Goal: Task Accomplishment & Management: Use online tool/utility

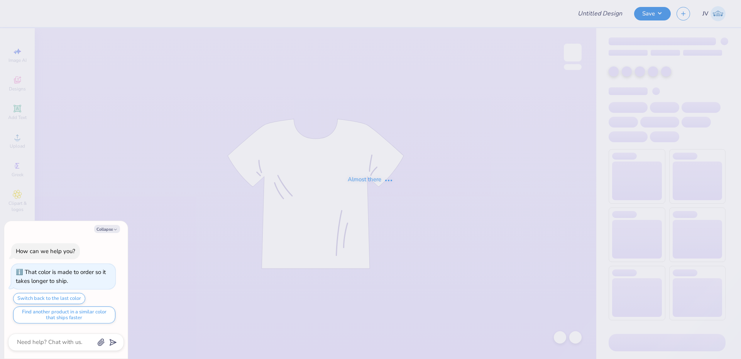
type textarea "x"
type input "PAD GM"
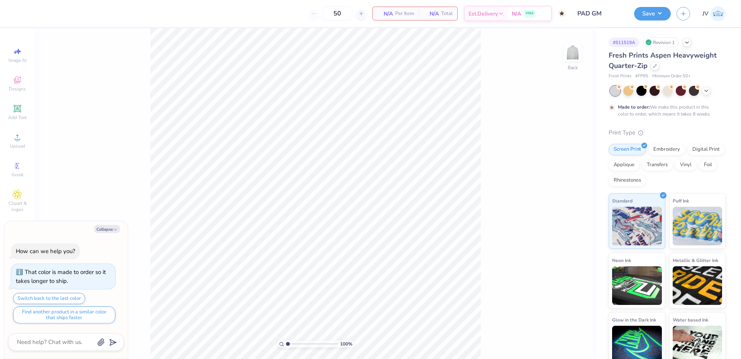
type textarea "x"
type input "1.34"
click at [290, 343] on input "range" at bounding box center [312, 343] width 52 height 7
click at [111, 229] on button "Collapse" at bounding box center [107, 229] width 26 height 8
type textarea "x"
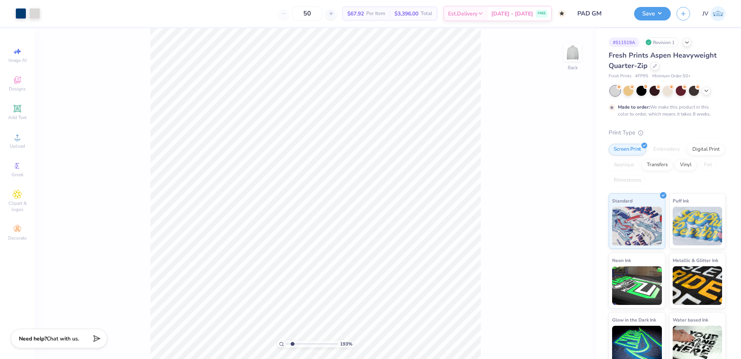
drag, startPoint x: 289, startPoint y: 343, endPoint x: 293, endPoint y: 344, distance: 3.9
click at [293, 344] on input "range" at bounding box center [312, 343] width 52 height 7
drag, startPoint x: 293, startPoint y: 342, endPoint x: 286, endPoint y: 342, distance: 6.6
type input "1"
click at [286, 342] on input "range" at bounding box center [312, 343] width 52 height 7
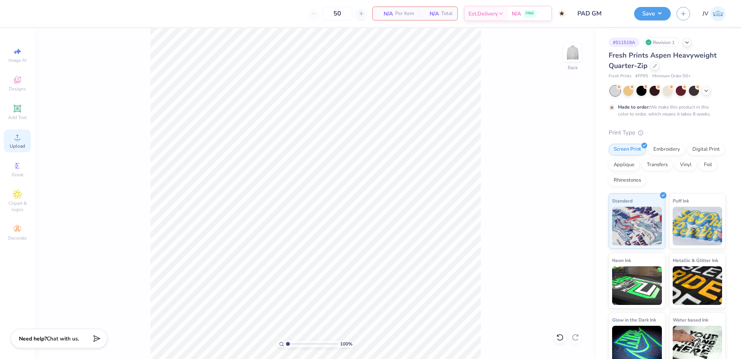
click at [10, 143] on span "Upload" at bounding box center [17, 146] width 15 height 6
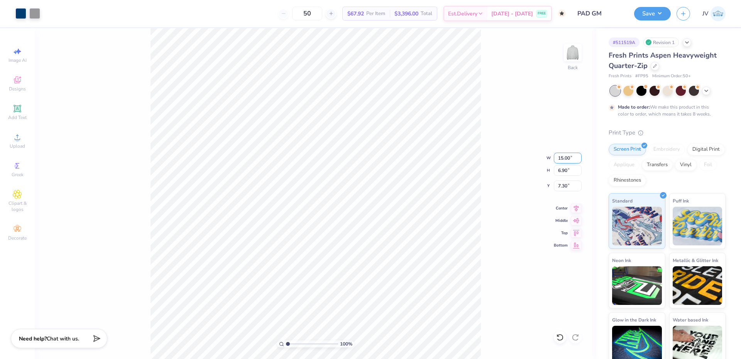
click at [560, 155] on input "15.00" at bounding box center [568, 157] width 28 height 11
type input "3.50"
type input "1.61"
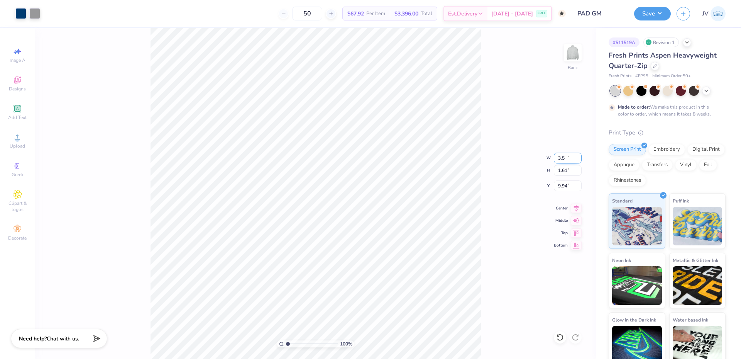
type input "9.94"
type input "3.00"
drag, startPoint x: 288, startPoint y: 342, endPoint x: 298, endPoint y: 341, distance: 9.4
click at [298, 341] on input "range" at bounding box center [312, 343] width 52 height 7
drag, startPoint x: 297, startPoint y: 343, endPoint x: 288, endPoint y: 346, distance: 10.0
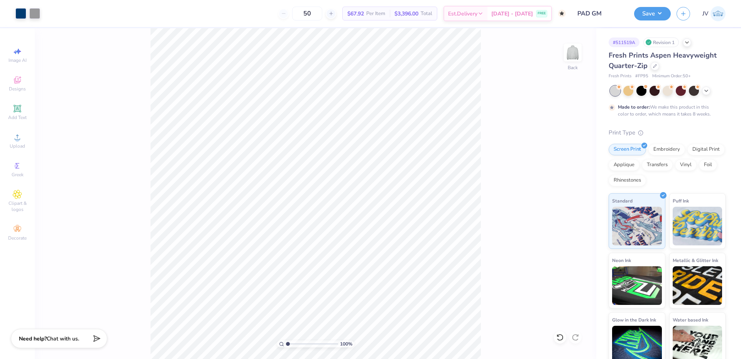
click at [288, 346] on input "range" at bounding box center [312, 343] width 52 height 7
click at [21, 137] on icon at bounding box center [17, 136] width 9 height 9
drag, startPoint x: 289, startPoint y: 343, endPoint x: 295, endPoint y: 342, distance: 6.2
type input "2.38"
click at [295, 342] on input "range" at bounding box center [312, 343] width 52 height 7
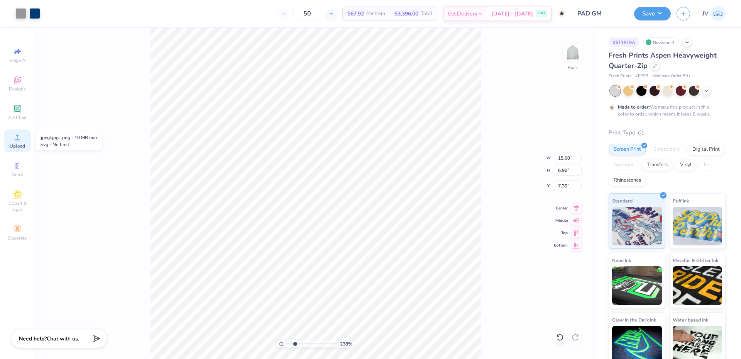
click at [15, 140] on icon at bounding box center [17, 136] width 5 height 5
click at [19, 113] on div "Add Text" at bounding box center [17, 112] width 27 height 23
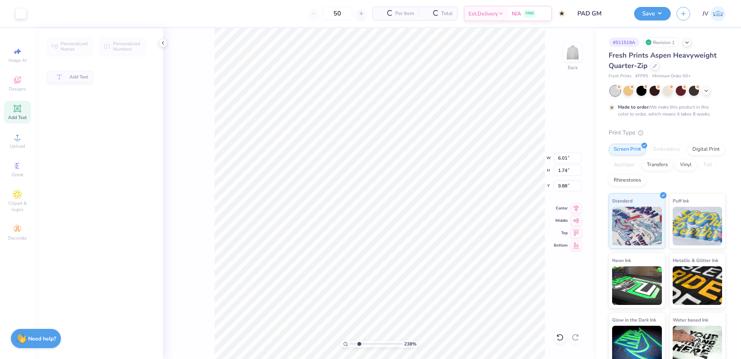
type input "6.01"
type input "1.74"
type input "9.88"
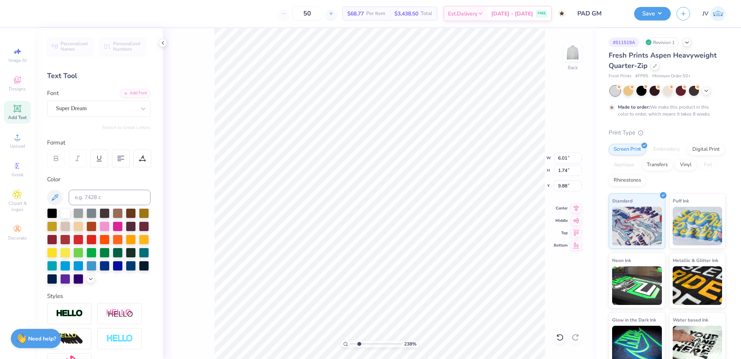
type textarea "2025"
click at [86, 282] on div at bounding box center [90, 278] width 8 height 8
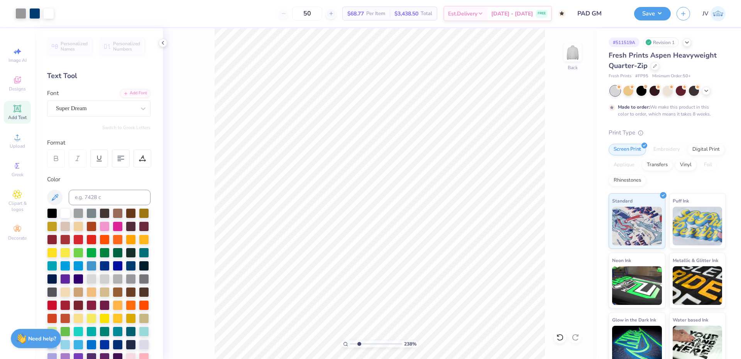
scroll to position [129, 0]
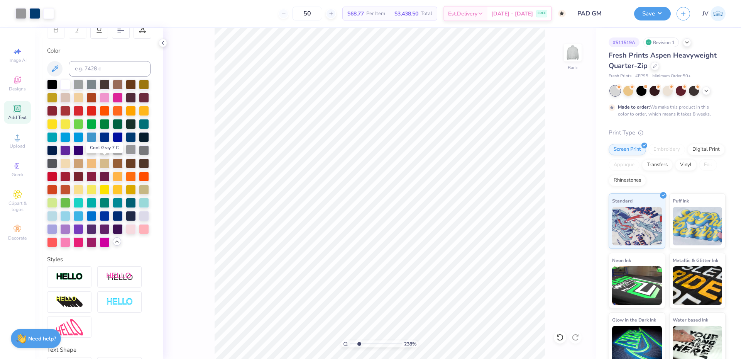
click at [126, 154] on div at bounding box center [131, 149] width 10 height 10
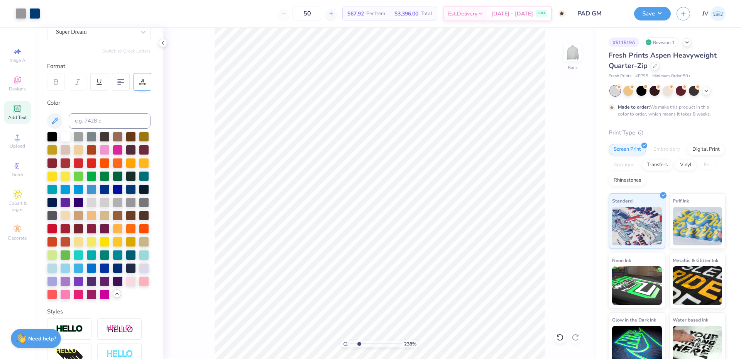
scroll to position [0, 0]
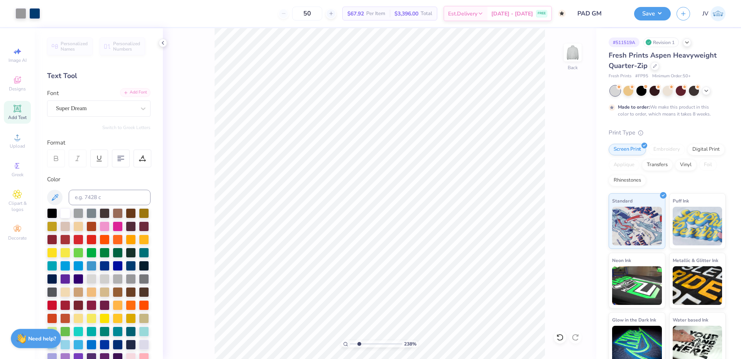
click at [129, 91] on div "Add Font" at bounding box center [135, 92] width 30 height 9
type input "12.26"
type input "2.51"
type input "1.03"
type input "12.73"
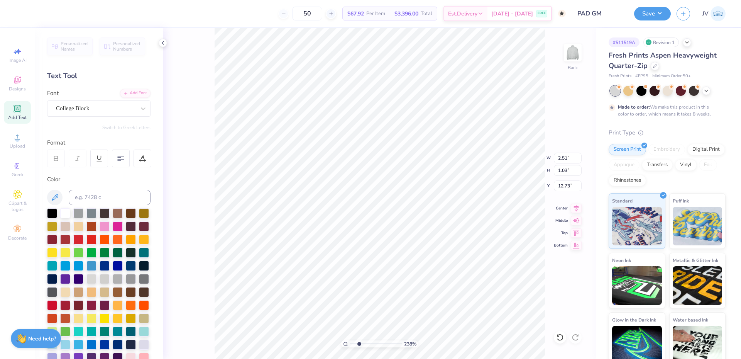
type input "2.13"
type input "0.87"
type input "12.88"
type input "2.06"
type input "0.84"
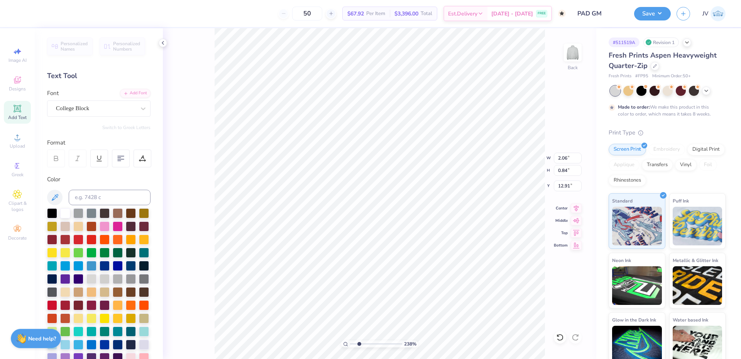
type input "12.89"
type input "15.00"
type input "6.90"
type input "7.30"
type input "2.06"
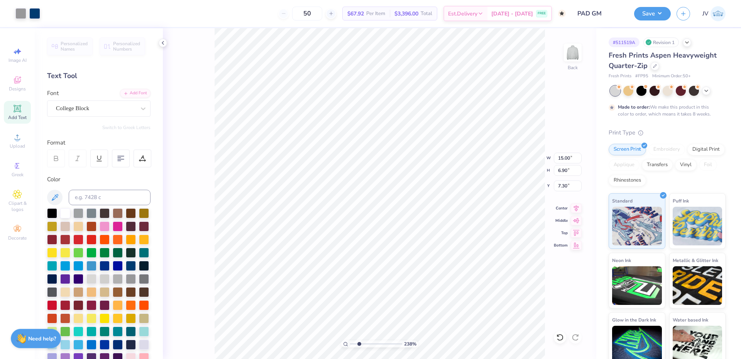
type input "0.84"
type input "12.78"
type input "15.00"
type input "6.90"
type input "7.30"
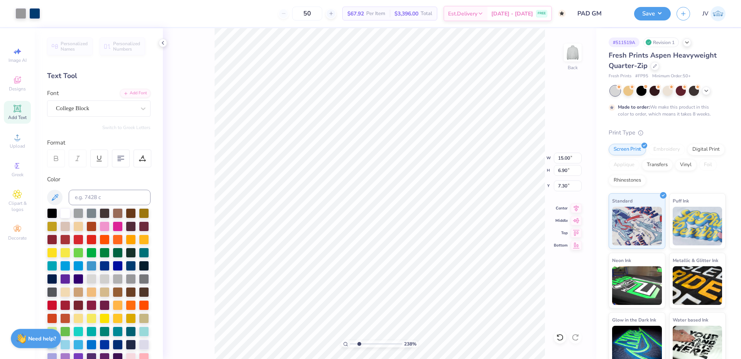
type input "2.06"
type input "0.84"
type input "12.88"
type input "15.00"
type input "6.90"
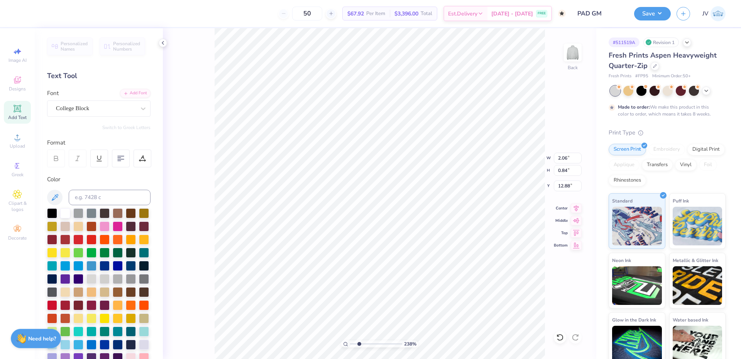
type input "7.30"
drag, startPoint x: 357, startPoint y: 344, endPoint x: 352, endPoint y: 344, distance: 5.0
type input "1.11"
click at [352, 344] on input "range" at bounding box center [376, 343] width 52 height 7
click at [369, 270] on li "Group" at bounding box center [381, 273] width 61 height 15
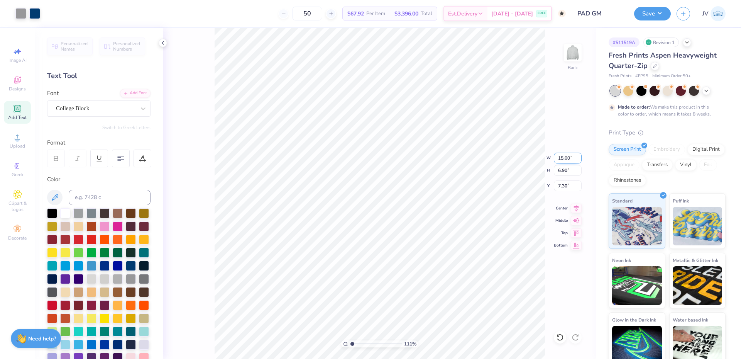
click at [563, 157] on input "15.00" at bounding box center [568, 157] width 28 height 11
type input "3.50"
type input "1.61"
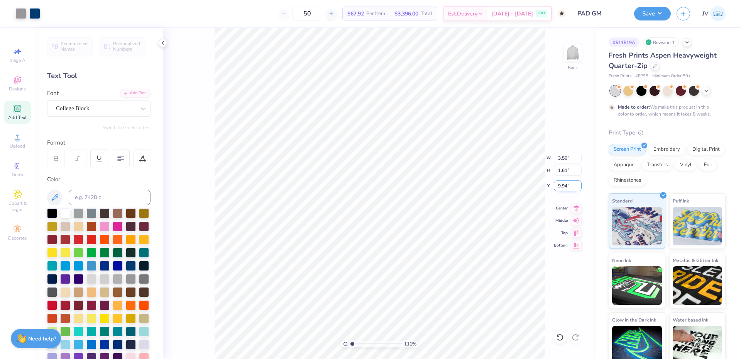
click at [561, 190] on input "9.94" at bounding box center [568, 185] width 28 height 11
type input "3.00"
click at [655, 11] on button "Save" at bounding box center [652, 13] width 37 height 14
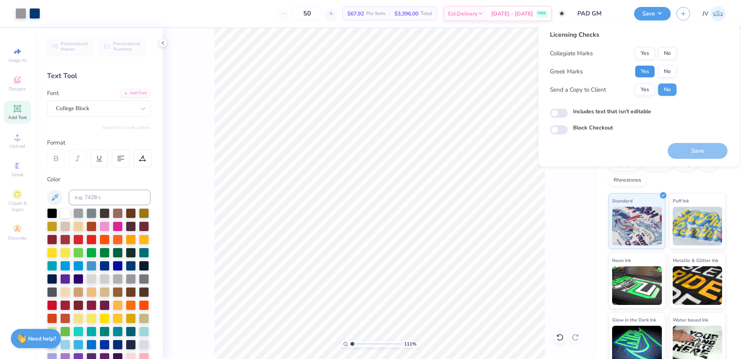
drag, startPoint x: 646, startPoint y: 67, endPoint x: 653, endPoint y: 61, distance: 9.9
click at [646, 67] on button "Yes" at bounding box center [645, 71] width 20 height 12
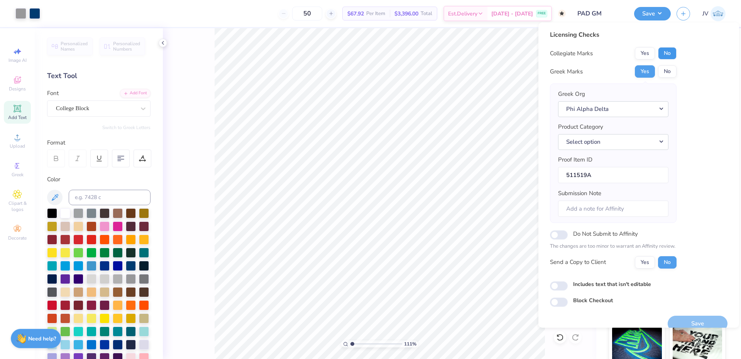
click at [665, 53] on button "No" at bounding box center [667, 53] width 19 height 12
click at [694, 320] on button "Save" at bounding box center [698, 323] width 60 height 16
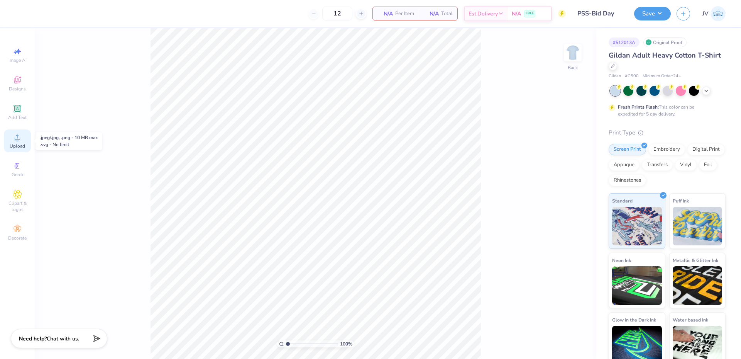
click at [19, 141] on circle at bounding box center [17, 139] width 4 height 4
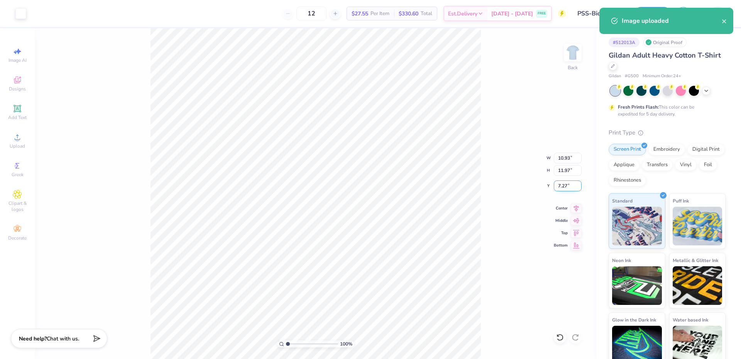
click at [559, 190] on input "7.27" at bounding box center [568, 185] width 28 height 11
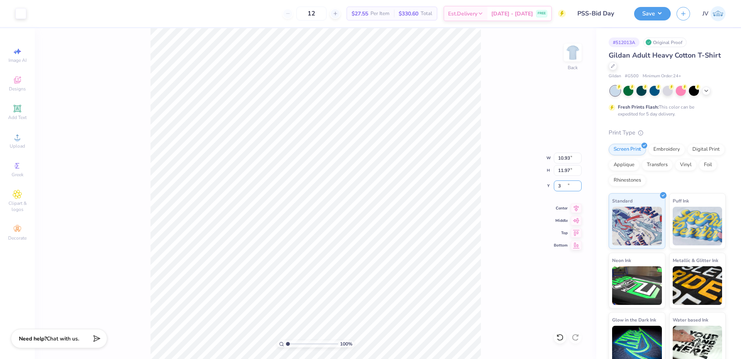
type input "3.00"
click at [565, 160] on input "10.93" at bounding box center [568, 157] width 28 height 11
type input "12.00"
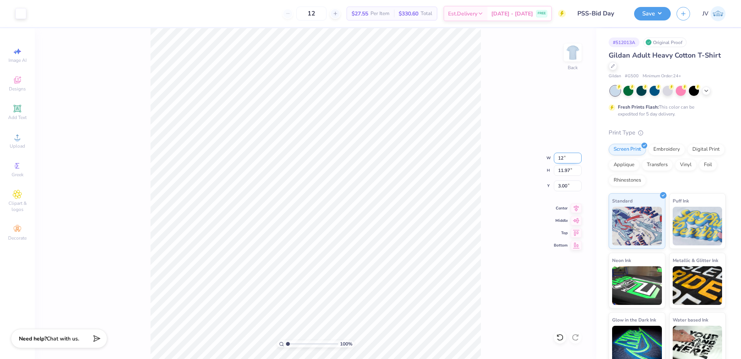
type input "13.14"
type input "2.41"
click at [18, 139] on icon at bounding box center [17, 136] width 5 height 5
click at [20, 114] on span "Add Text" at bounding box center [17, 117] width 19 height 6
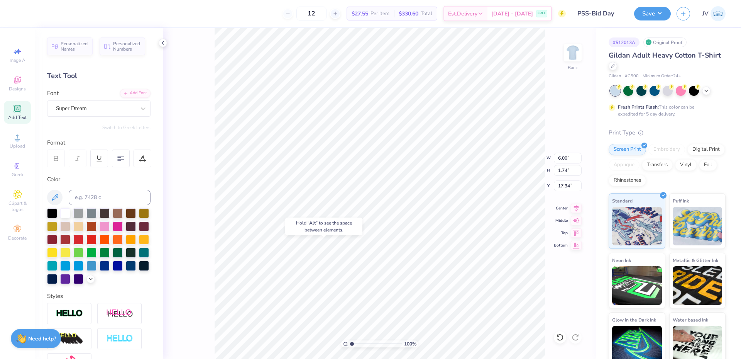
type input "17.34"
type textarea "Say I"
click at [136, 92] on div "Add Font" at bounding box center [135, 92] width 30 height 9
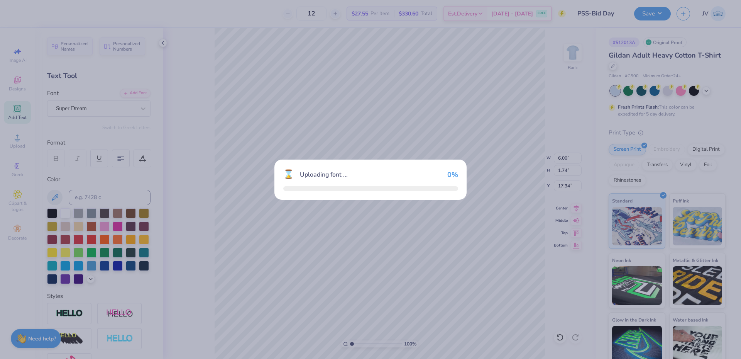
type input "5.48"
type input "2.14"
type input "17.14"
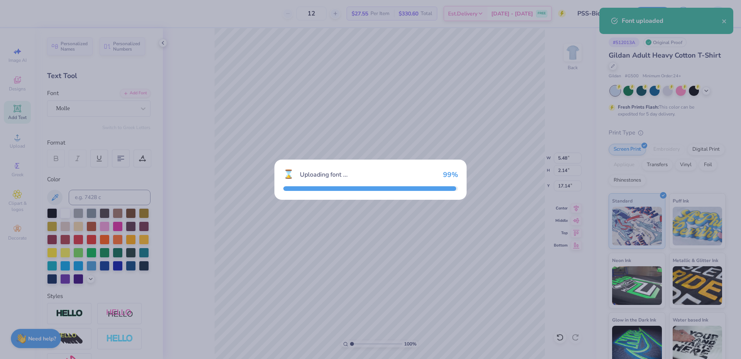
type input "6.74"
type input "2.49"
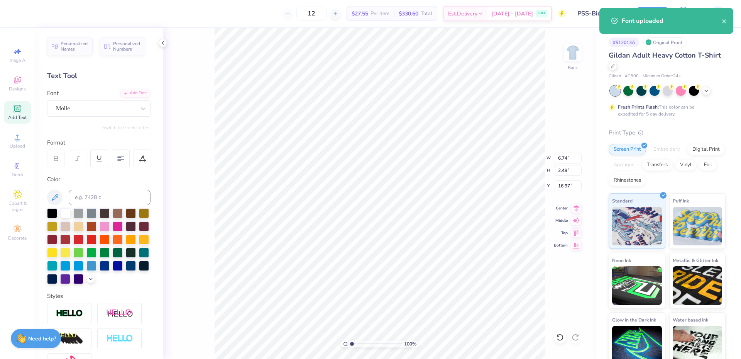
type input "3.42"
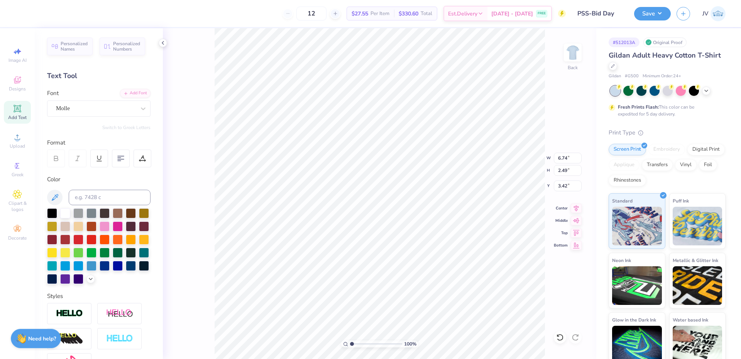
type input "6.45"
type input "3.13"
type input "2.84"
click at [423, 180] on li "Duplicate" at bounding box center [421, 180] width 61 height 15
type input "13.60"
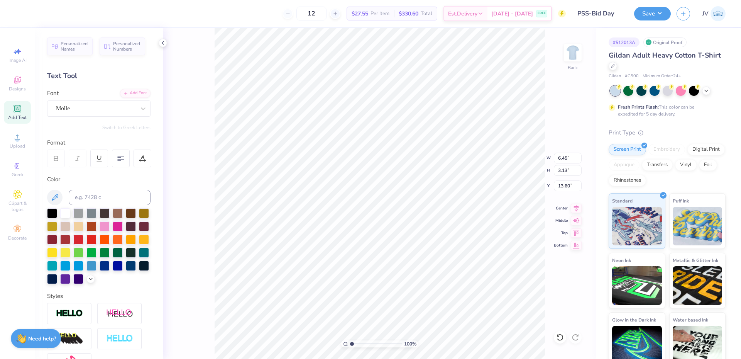
scroll to position [7, 2]
type textarea "To Phi Sig"
click at [574, 220] on icon at bounding box center [576, 219] width 7 height 5
type input "11.32"
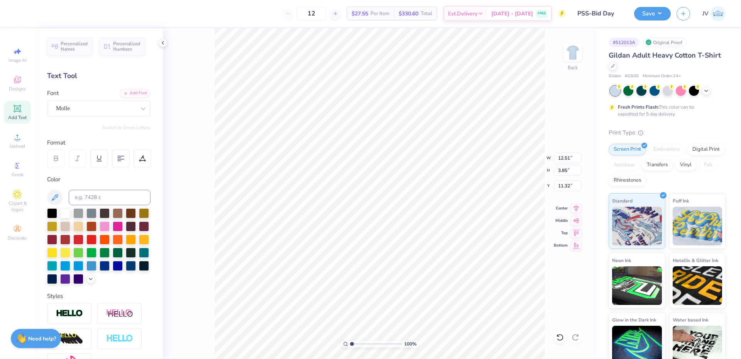
type input "9.79"
type input "3.02"
type input "12.29"
type input "8.84"
type input "2.72"
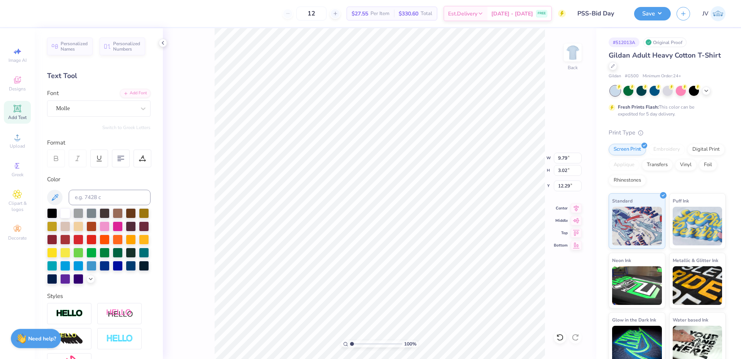
type input "12.44"
type input "13.05"
drag, startPoint x: 352, startPoint y: 344, endPoint x: 357, endPoint y: 344, distance: 5.1
click at [357, 344] on input "range" at bounding box center [376, 343] width 52 height 7
type input "2.19"
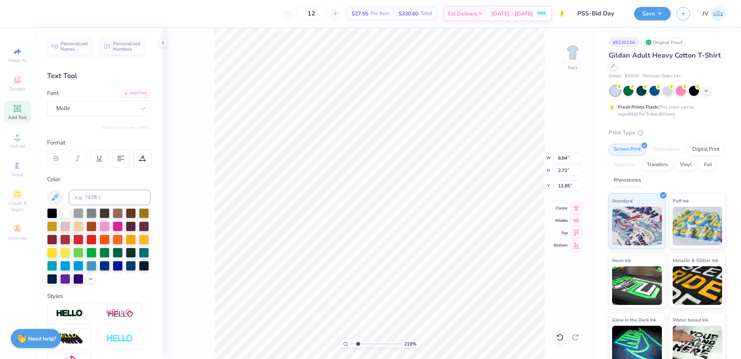
type input "8.80"
type input "2.91"
type input "12.67"
click at [574, 219] on icon at bounding box center [576, 219] width 7 height 5
type input "11.79"
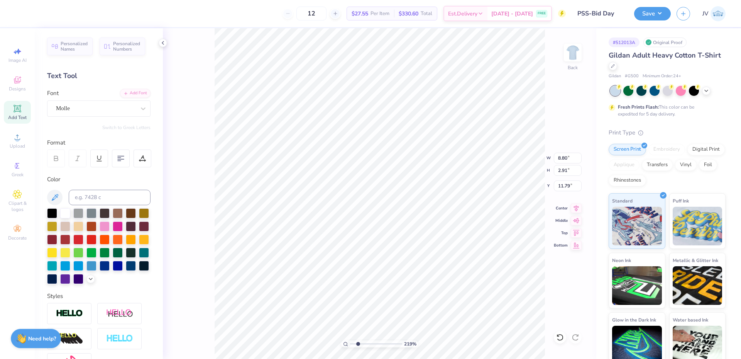
type input "12.64"
type input "6.87"
type input "2.27"
type input "13.37"
click at [574, 218] on icon at bounding box center [576, 219] width 11 height 9
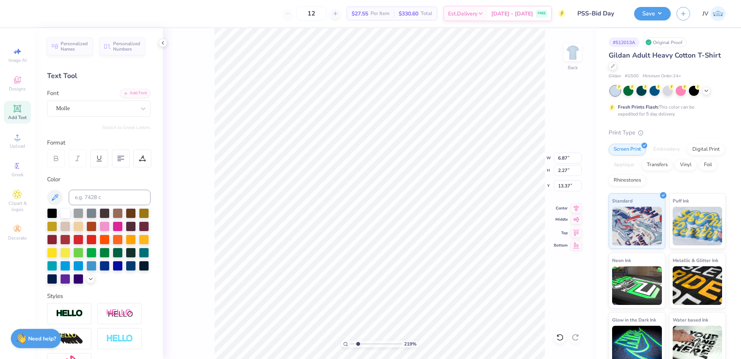
type input "12.11"
click at [578, 208] on icon at bounding box center [576, 206] width 5 height 7
drag, startPoint x: 357, startPoint y: 343, endPoint x: 352, endPoint y: 343, distance: 5.4
type input "1.04"
click at [352, 343] on input "range" at bounding box center [376, 343] width 52 height 7
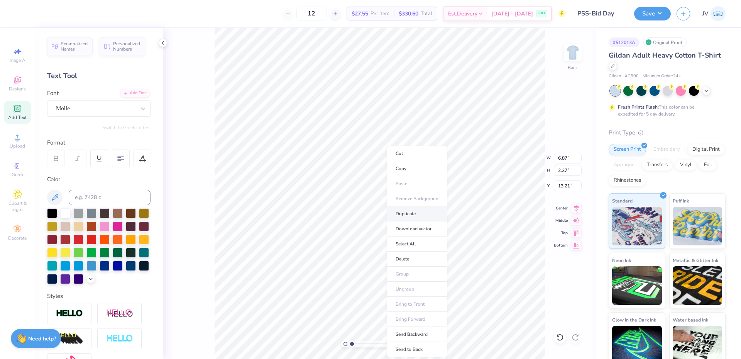
click at [405, 213] on li "Duplicate" at bounding box center [417, 213] width 61 height 15
type input "3.25"
type textarea "Say I"
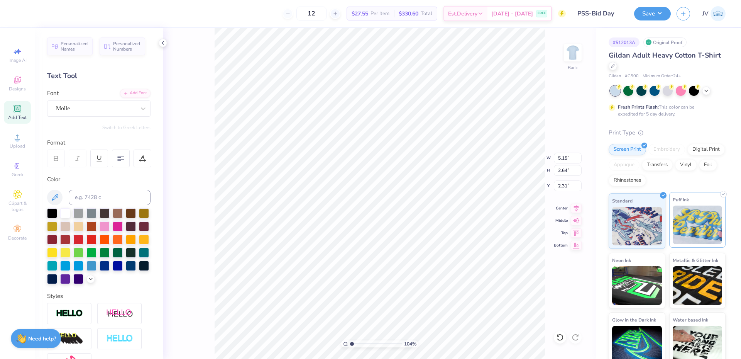
type input "5.15"
type input "2.64"
type input "2.31"
click at [577, 207] on icon at bounding box center [576, 206] width 11 height 9
type input "2.78"
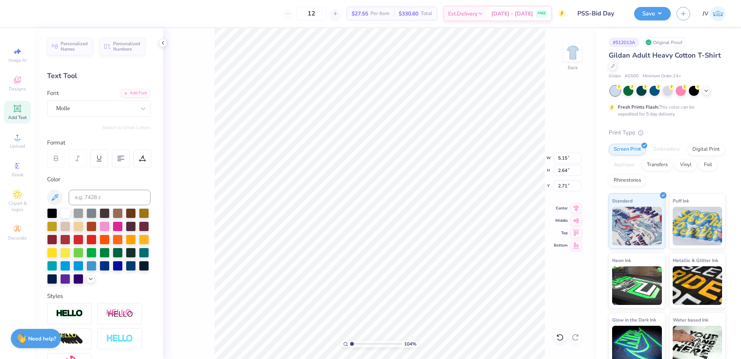
type input "2.71"
type input "12.99"
type input "5.15"
type input "2.64"
type input "2.75"
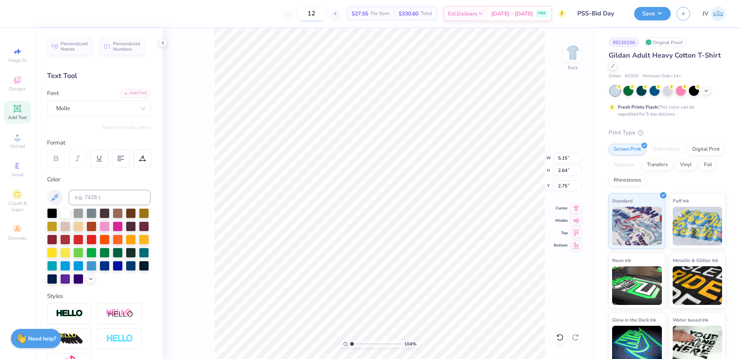
type input "12.00"
type input "13.14"
type input "2.41"
click at [404, 262] on li "Group" at bounding box center [412, 265] width 61 height 15
click at [560, 187] on input "2.41" at bounding box center [568, 185] width 28 height 11
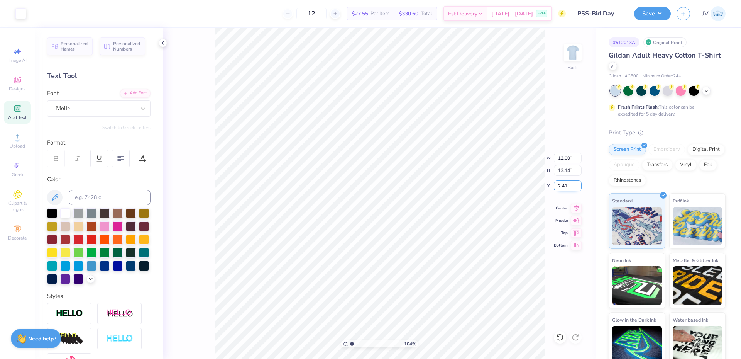
click at [560, 187] on input "2.41" at bounding box center [568, 185] width 28 height 11
type input "3.00"
click at [561, 183] on input "3.00" at bounding box center [568, 185] width 28 height 11
type input "2.00"
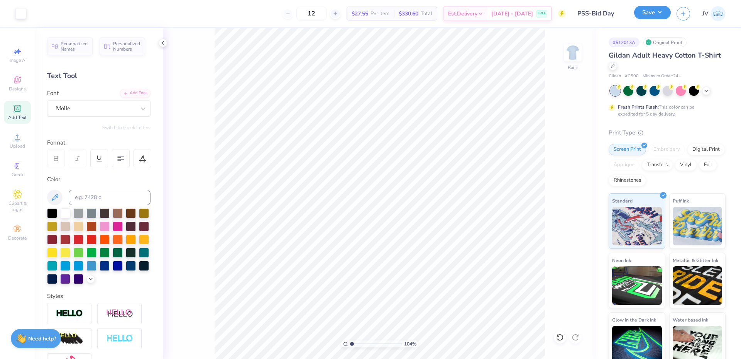
click at [663, 12] on button "Save" at bounding box center [652, 13] width 37 height 14
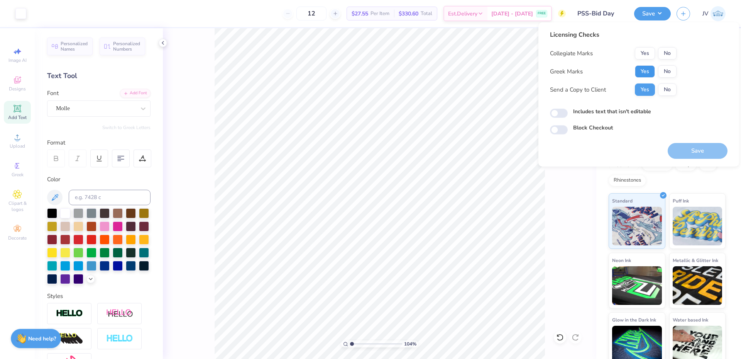
click at [651, 67] on button "Yes" at bounding box center [645, 71] width 20 height 12
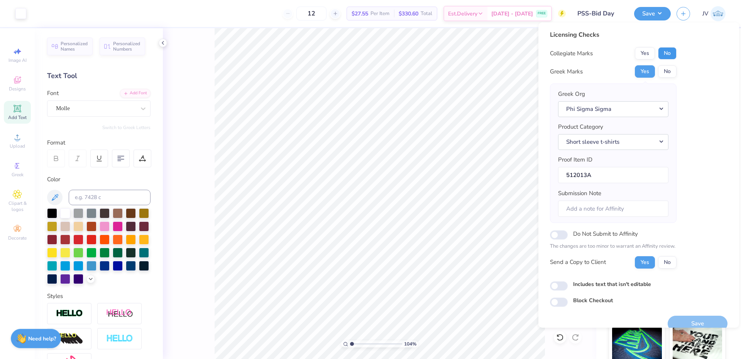
click at [670, 54] on button "No" at bounding box center [667, 53] width 19 height 12
click at [684, 317] on button "Save" at bounding box center [698, 323] width 60 height 16
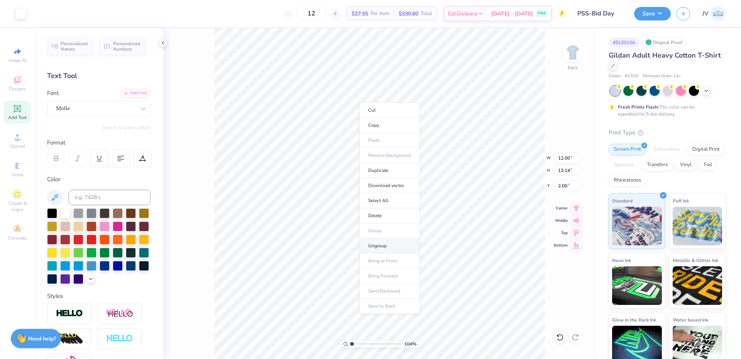
click at [380, 243] on li "Ungroup" at bounding box center [389, 245] width 61 height 15
type input "3.40"
type input "7.08"
type input "3.63"
type input "2.22"
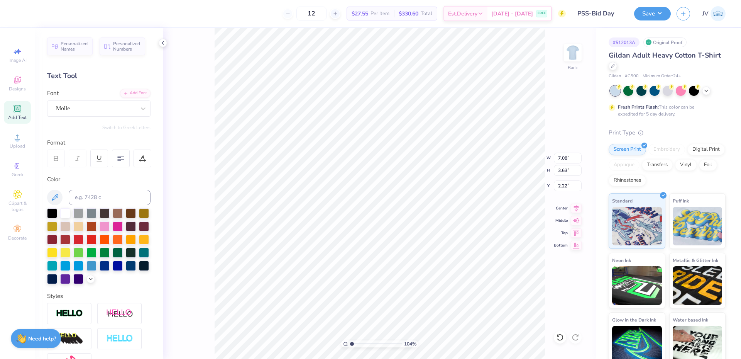
type input "8.06"
type input "4.14"
type input "2.00"
type input "8.58"
type input "2.84"
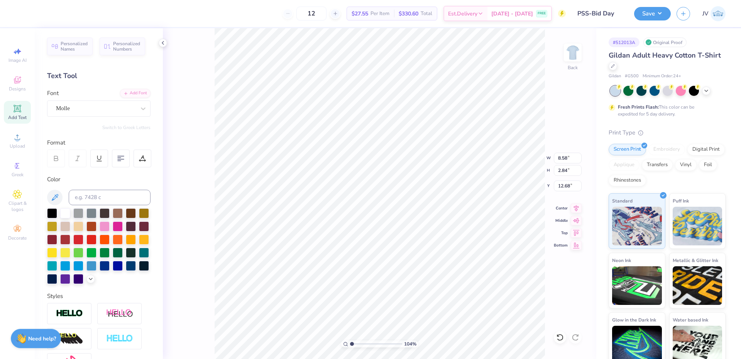
type input "12.68"
type input "10.21"
type input "3.38"
type input "12.21"
type input "10.67"
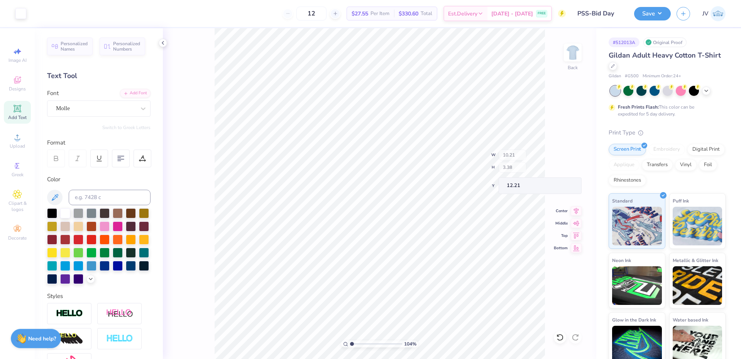
type input "3.53"
type input "12.24"
type input "12.02"
type input "11.15"
type input "3.69"
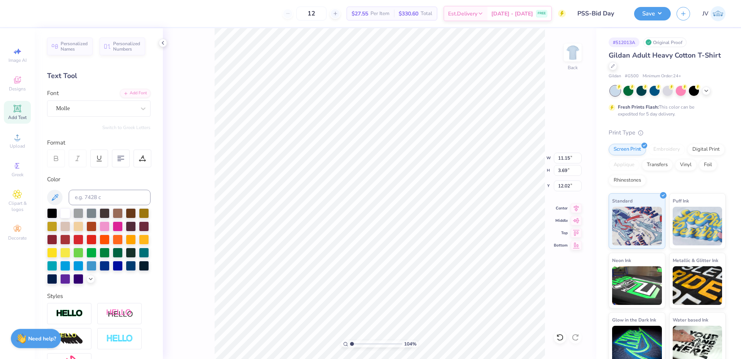
type input "11.83"
type input "10.91"
type input "3.61"
type input "11.82"
type input "10.18"
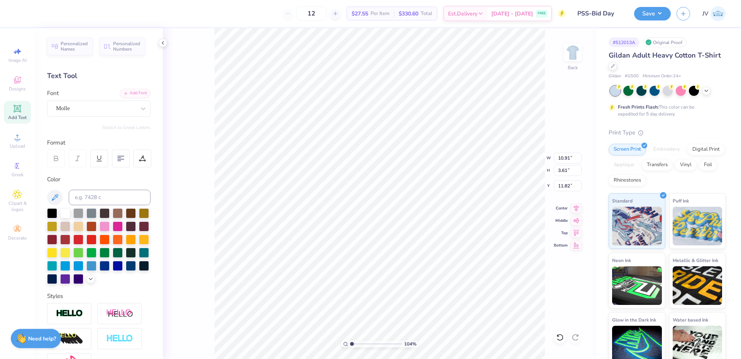
type input "3.37"
type input "12.10"
drag, startPoint x: 353, startPoint y: 344, endPoint x: 360, endPoint y: 343, distance: 7.4
type input "2.6"
click at [360, 343] on input "range" at bounding box center [376, 343] width 52 height 7
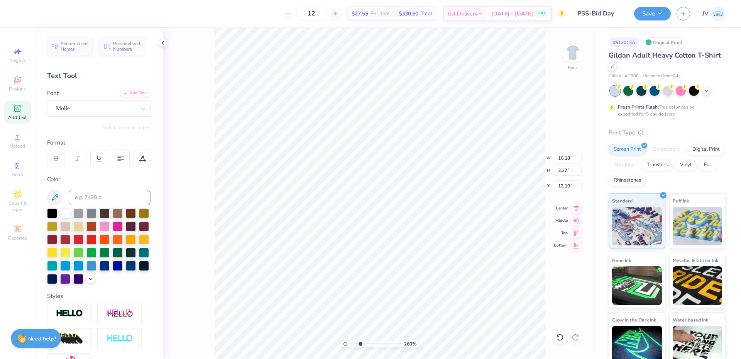
type input "12.05"
drag, startPoint x: 359, startPoint y: 343, endPoint x: 349, endPoint y: 337, distance: 12.5
type input "1"
click at [350, 340] on input "range" at bounding box center [376, 343] width 52 height 7
click at [389, 287] on li "Ungroup" at bounding box center [401, 288] width 61 height 15
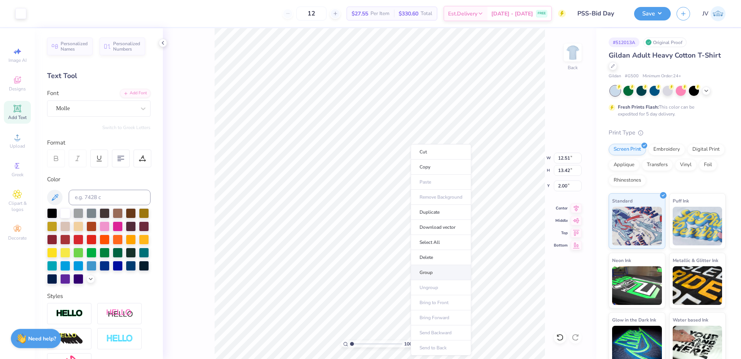
click at [433, 270] on li "Group" at bounding box center [441, 272] width 61 height 15
click at [562, 157] on input "12.51" at bounding box center [568, 157] width 28 height 11
type input "12.00"
type input "12.87"
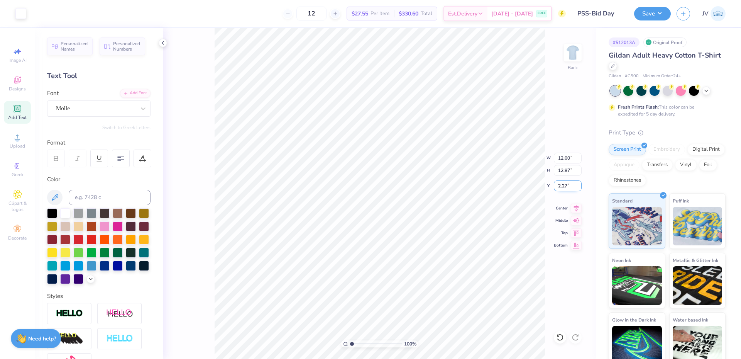
click at [564, 183] on input "2.27" at bounding box center [568, 185] width 28 height 11
type input "2.00"
click at [653, 15] on button "Save" at bounding box center [652, 13] width 37 height 14
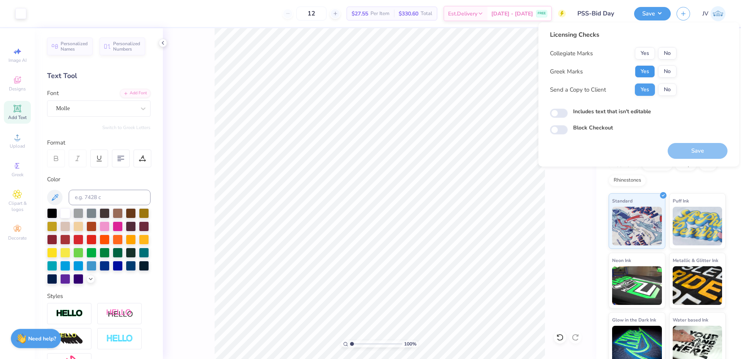
click at [648, 66] on button "Yes" at bounding box center [645, 71] width 20 height 12
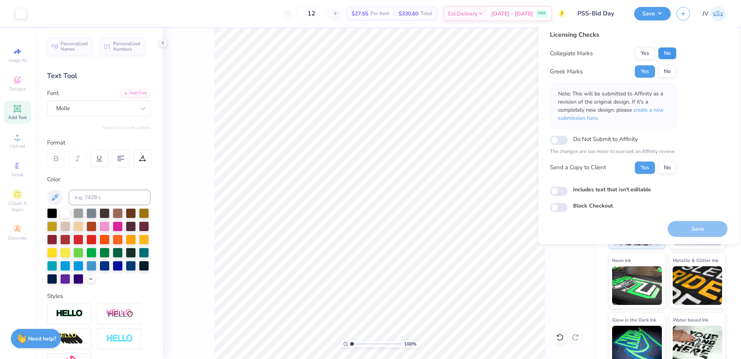
click at [665, 49] on button "No" at bounding box center [667, 53] width 19 height 12
click at [644, 115] on p "Note: This will be submitted to Affinity as a revision of the original design. …" at bounding box center [613, 106] width 110 height 32
click at [646, 111] on span "create a new submission here" at bounding box center [611, 113] width 106 height 15
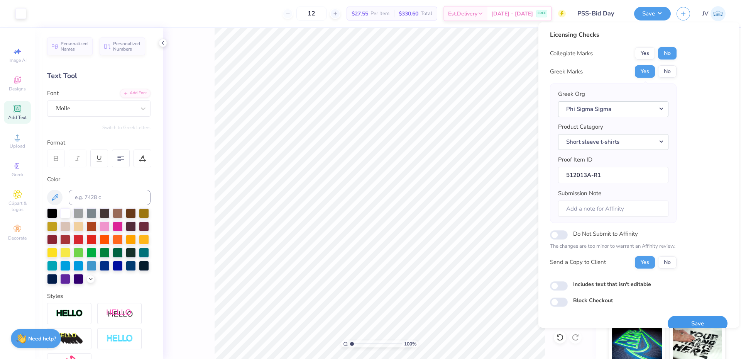
click at [692, 317] on button "Save" at bounding box center [698, 323] width 60 height 16
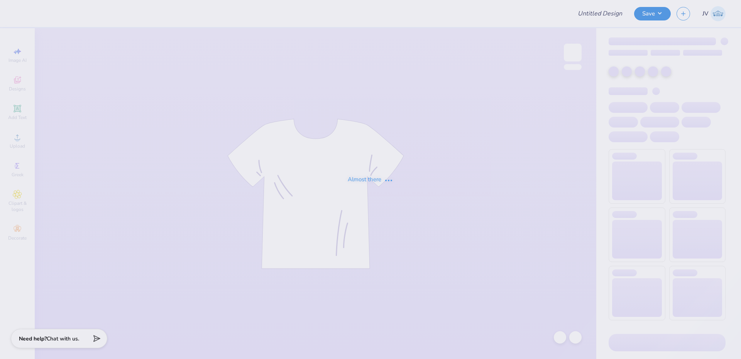
type input "Water Polo"
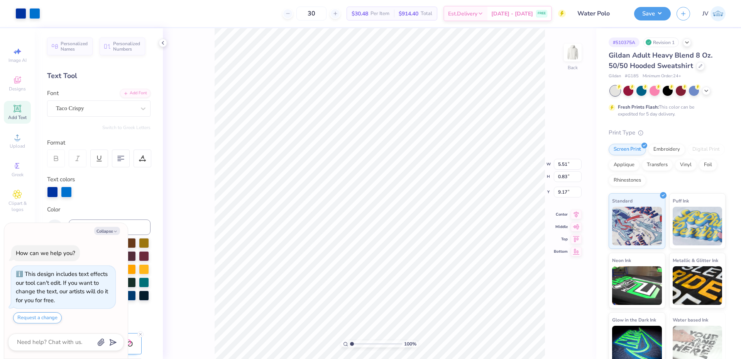
type textarea "x"
drag, startPoint x: 354, startPoint y: 343, endPoint x: 373, endPoint y: 340, distance: 19.5
type input "5.06"
click at [373, 340] on input "range" at bounding box center [376, 343] width 52 height 7
click at [103, 229] on button "Collapse" at bounding box center [107, 231] width 26 height 8
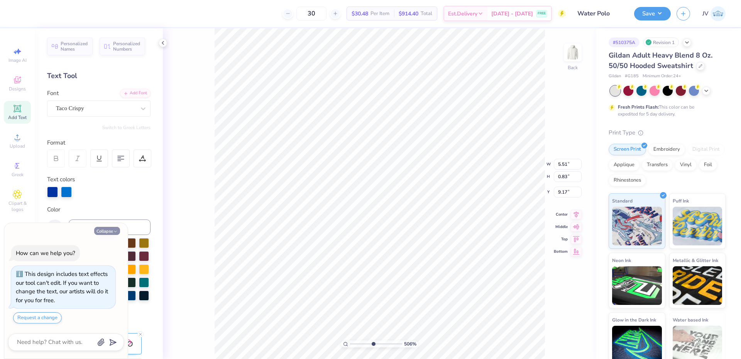
type textarea "x"
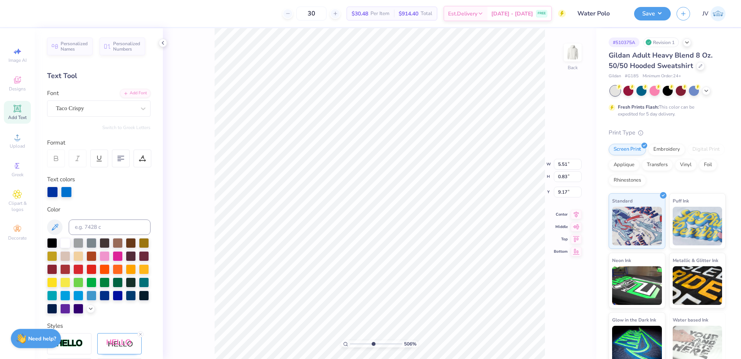
drag, startPoint x: 156, startPoint y: 223, endPoint x: 155, endPoint y: 284, distance: 60.6
click at [155, 284] on div "Personalized Names Personalized Numbers Text Tool Add Font Font Taco Crispy Swi…" at bounding box center [99, 193] width 128 height 330
type input "5.51"
type input "0.83"
type input "9.17"
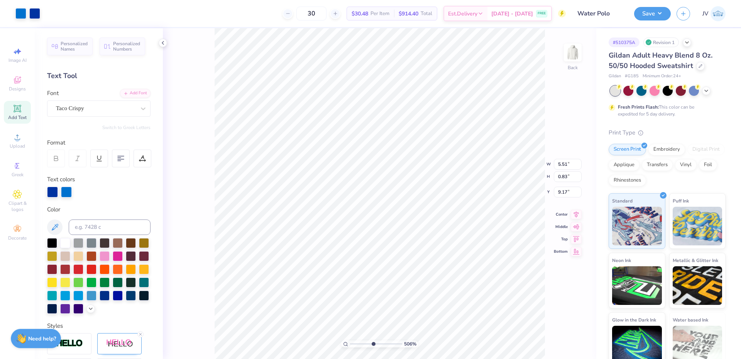
type input "7.10"
type input "6.15"
type input "3.00"
drag, startPoint x: 371, startPoint y: 343, endPoint x: 357, endPoint y: 344, distance: 14.3
type input "1.93"
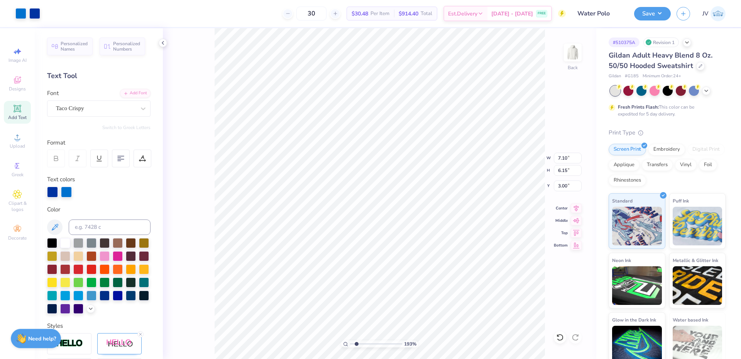
click at [357, 344] on input "range" at bounding box center [376, 343] width 52 height 7
click at [404, 66] on li "Copy" at bounding box center [408, 65] width 61 height 15
click at [576, 56] on img at bounding box center [572, 52] width 31 height 31
click at [425, 183] on li "Paste" at bounding box center [428, 183] width 61 height 15
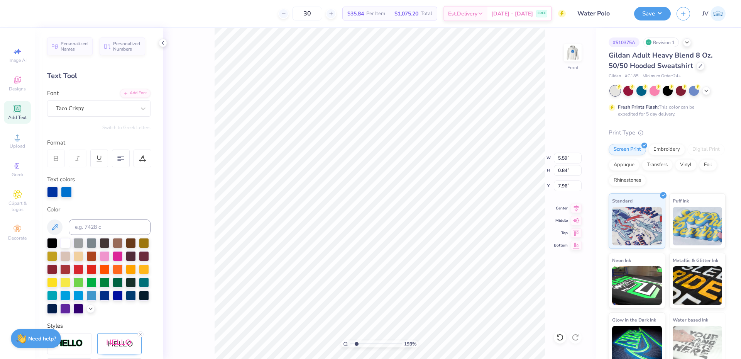
type textarea "MIAMI UNIVERSITY"
click at [418, 214] on li "Duplicate" at bounding box center [415, 213] width 61 height 15
type input "12.48"
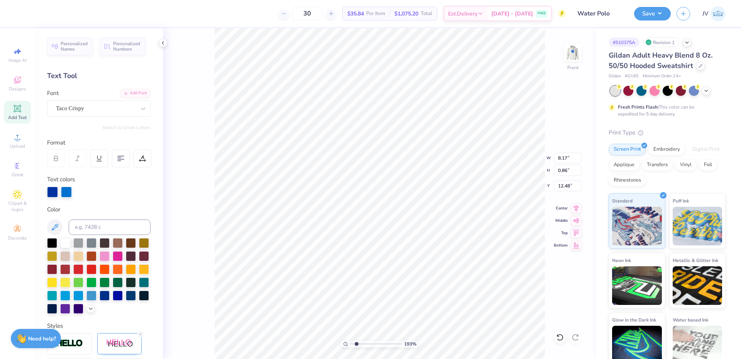
type textarea "WOPO"
type input "5.26"
type input "1.70"
type input "12.06"
click at [13, 141] on icon at bounding box center [17, 136] width 9 height 9
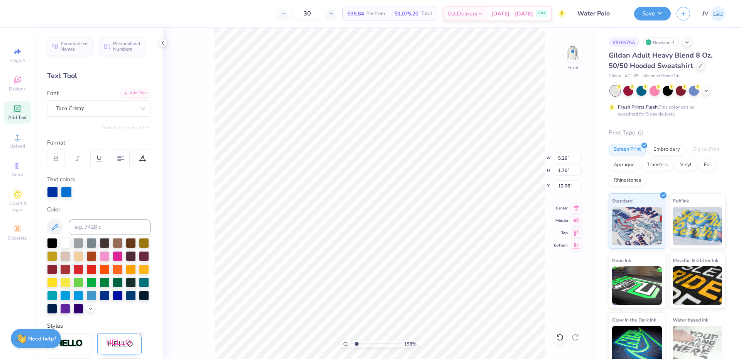
click at [19, 115] on span "Add Text" at bounding box center [17, 117] width 19 height 6
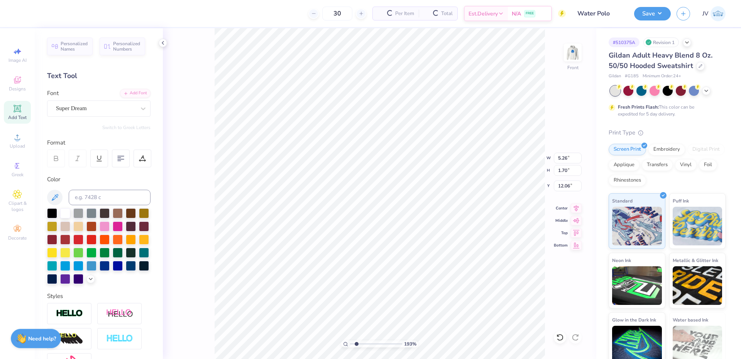
type input "6.58"
type input "1.91"
type input "15.05"
paste textarea "®"
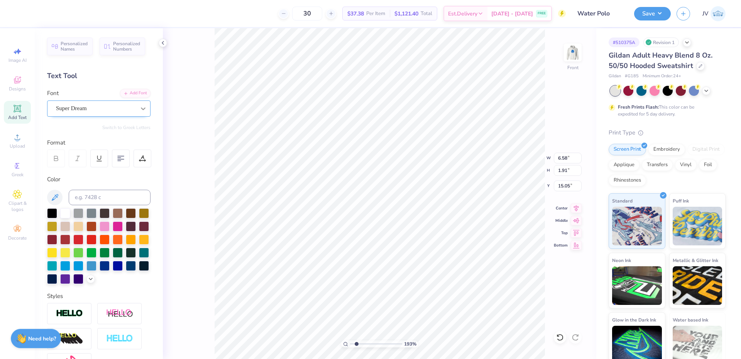
type textarea "®"
click at [139, 111] on icon at bounding box center [143, 109] width 8 height 8
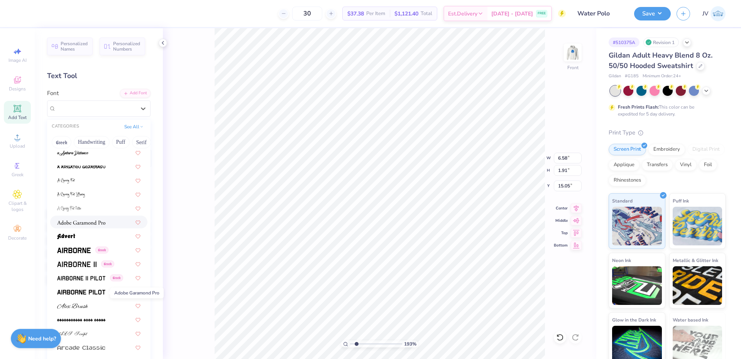
scroll to position [129, 0]
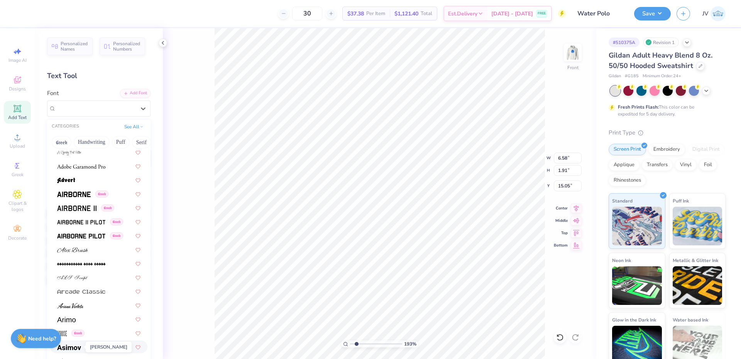
click at [77, 345] on img at bounding box center [69, 346] width 24 height 5
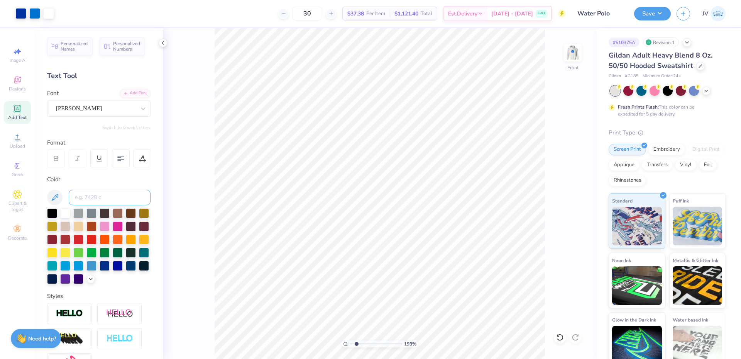
click at [93, 198] on input at bounding box center [110, 197] width 82 height 15
type input "286"
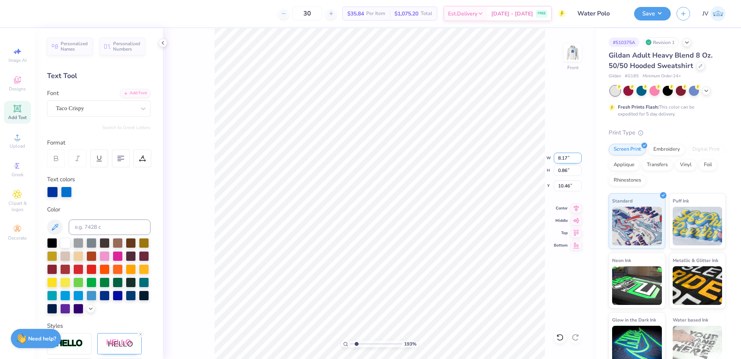
click at [561, 159] on input "8.17" at bounding box center [568, 157] width 28 height 11
type input "12.00"
type input "1.26"
type input "10.26"
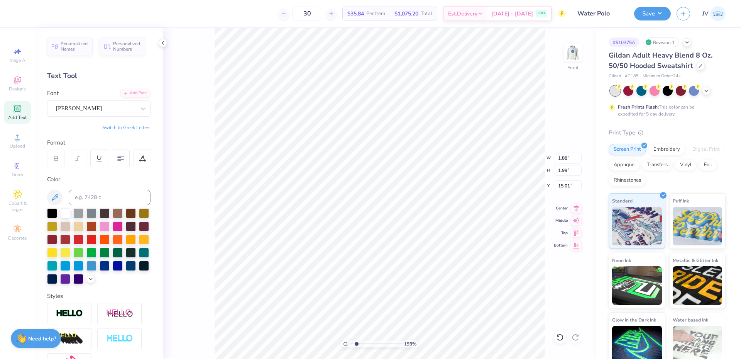
type input "10.26"
type input "0.53"
type input "0.55"
click at [564, 171] on input "0.55" at bounding box center [568, 170] width 28 height 11
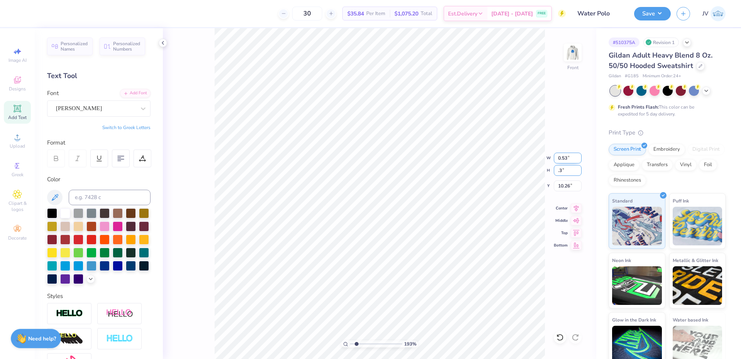
type input ".3"
type input "0.28"
type input "0.30"
type input "10.38"
type input "10.26"
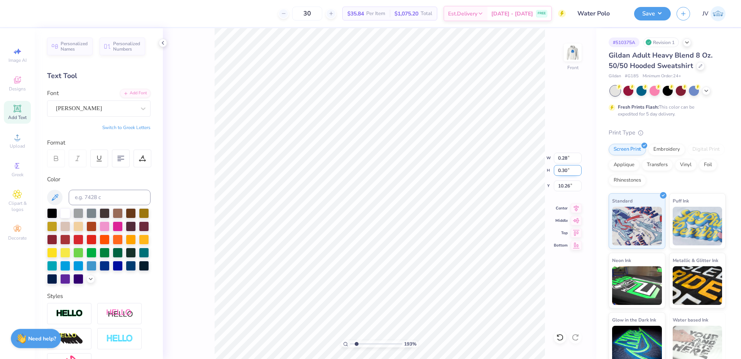
click at [563, 172] on input "0.30" at bounding box center [568, 170] width 28 height 11
type input "4"
type input "3.79"
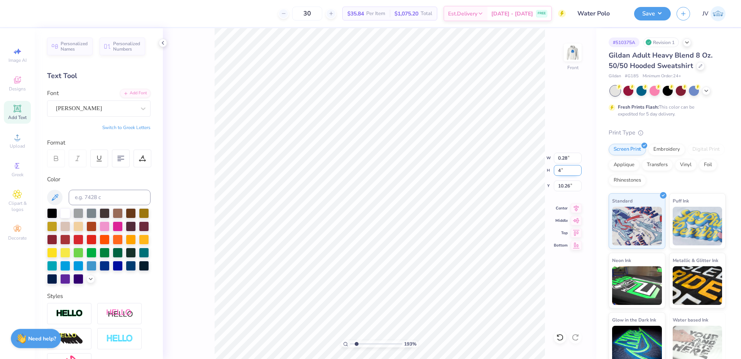
type input "4.00"
type input "8.41"
click at [563, 172] on input "4.00" at bounding box center [568, 170] width 28 height 11
type input ".4"
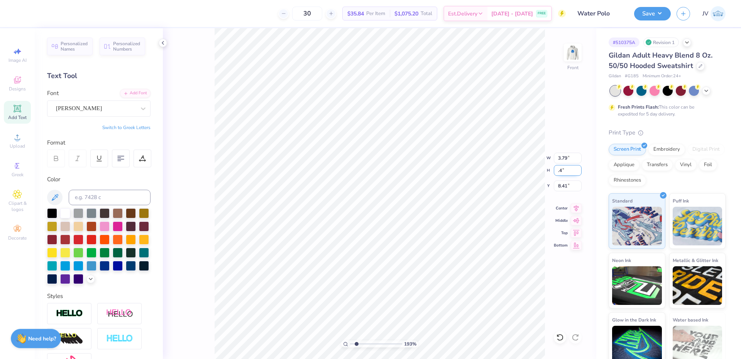
type input "0.38"
type input "0.40"
type input "10.21"
type input "10.26"
drag, startPoint x: 356, startPoint y: 344, endPoint x: 363, endPoint y: 343, distance: 6.7
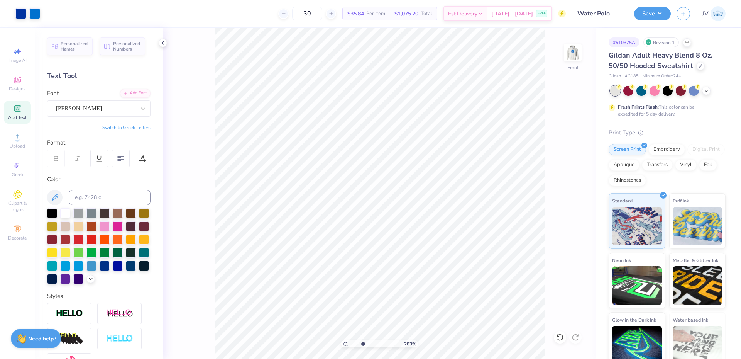
click at [363, 343] on input "range" at bounding box center [376, 343] width 52 height 7
type input "2.53"
click at [360, 342] on input "range" at bounding box center [376, 343] width 52 height 7
click at [364, 266] on li "Group" at bounding box center [370, 268] width 61 height 15
click at [567, 158] on input "12.43" at bounding box center [568, 157] width 28 height 11
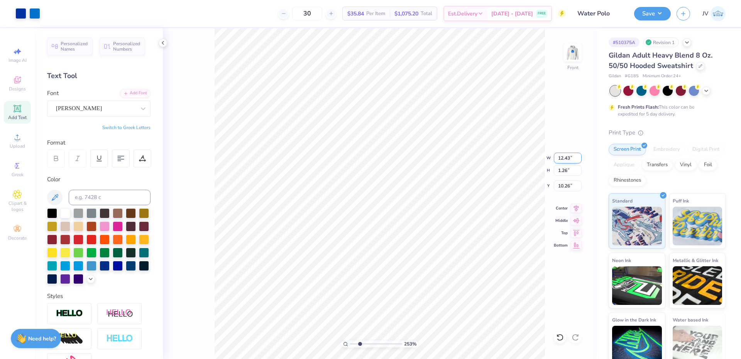
click at [567, 158] on input "12.43" at bounding box center [568, 157] width 28 height 11
type input "12.00"
type input "1.22"
click at [566, 187] on input "10.28" at bounding box center [568, 185] width 28 height 11
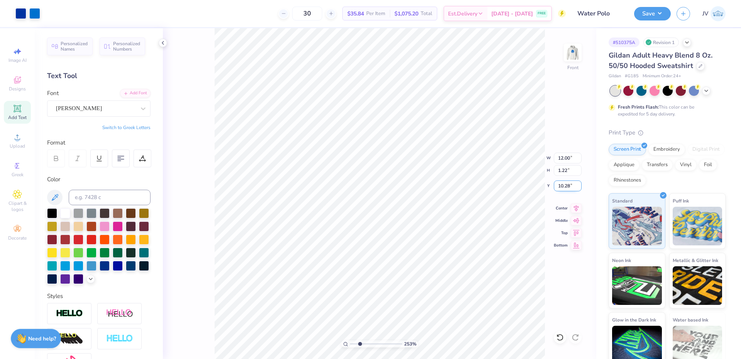
click at [566, 187] on input "10.28" at bounding box center [568, 185] width 28 height 11
type input "6.00"
drag, startPoint x: 360, startPoint y: 344, endPoint x: 348, endPoint y: 344, distance: 11.6
type input "1"
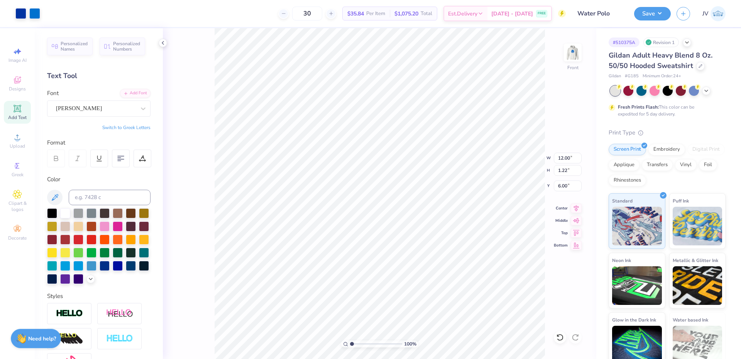
click at [350, 344] on input "range" at bounding box center [376, 343] width 52 height 7
type input "5.26"
type input "1.70"
type input "12.06"
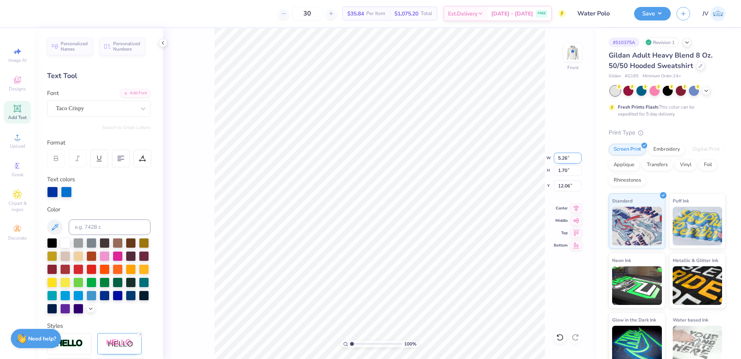
click at [560, 156] on input "5.26" at bounding box center [568, 157] width 28 height 11
type input "7.00"
type input "2.26"
type input "11.78"
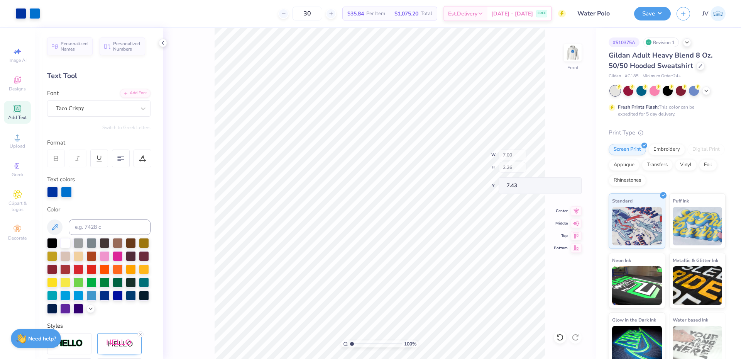
type input "7.43"
click at [578, 207] on icon at bounding box center [576, 206] width 11 height 9
click at [413, 274] on li "Group" at bounding box center [413, 273] width 61 height 15
click at [573, 53] on img at bounding box center [572, 52] width 31 height 31
